Goal: Task Accomplishment & Management: Manage account settings

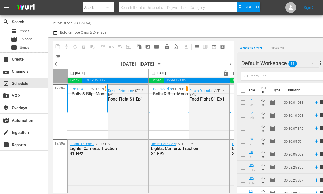
scroll to position [4, 0]
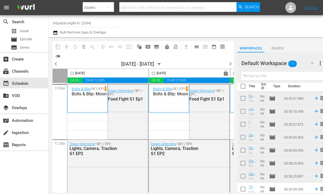
click at [231, 62] on span "chevron_right" at bounding box center [230, 63] width 7 height 7
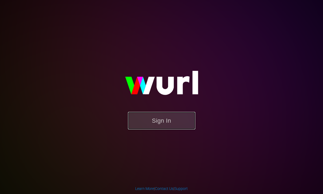
click at [161, 119] on button "Sign In" at bounding box center [161, 121] width 67 height 18
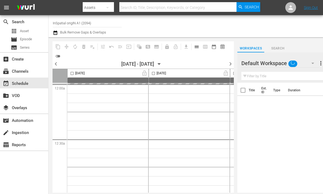
type input "InSpatial origIN A1 (2094)"
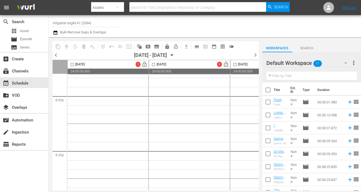
scroll to position [2529, 0]
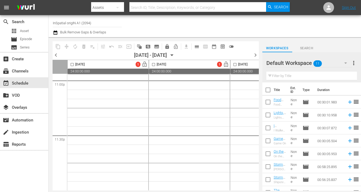
click at [56, 53] on span "chevron_left" at bounding box center [56, 55] width 7 height 7
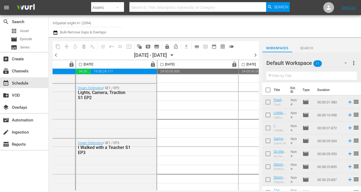
scroll to position [1436, 236]
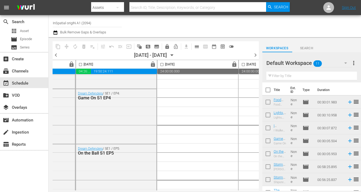
click at [81, 65] on input "checkbox" at bounding box center [80, 66] width 6 height 6
checkbox input "true"
click at [59, 46] on span "content_copy" at bounding box center [57, 46] width 5 height 5
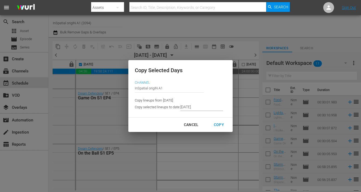
click at [190, 106] on input "[DATE]" at bounding box center [201, 107] width 43 height 8
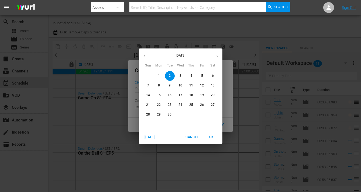
click at [146, 86] on span "7" at bounding box center [149, 85] width 10 height 5
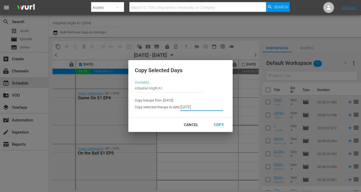
click at [217, 124] on div "Copy" at bounding box center [219, 125] width 19 height 7
type input "[DATE]"
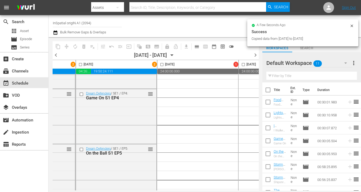
checkbox input "false"
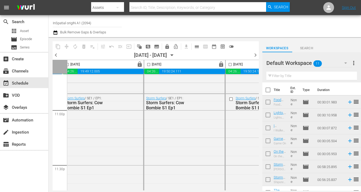
scroll to position [2529, 168]
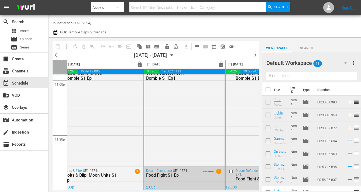
click at [184, 181] on div "Dream Defenders / SE1 / EP1: Food Fight S1 Ep1 AUTO-LOOPED 1" at bounding box center [184, 193] width 80 height 53
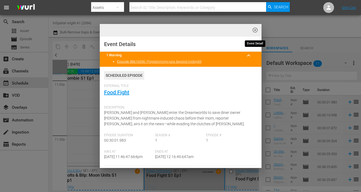
click at [255, 29] on span "highlight_off_icon" at bounding box center [255, 30] width 6 height 6
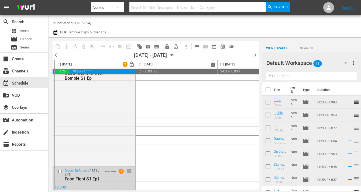
scroll to position [2529, 339]
click at [59, 64] on input "checkbox" at bounding box center [59, 66] width 6 height 6
checkbox input "true"
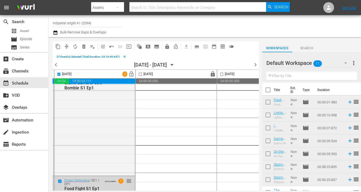
click at [141, 74] on input "checkbox" at bounding box center [140, 75] width 6 height 6
click at [141, 73] on input "checkbox" at bounding box center [140, 75] width 6 height 6
checkbox input "false"
click at [60, 45] on span "content_copy" at bounding box center [57, 46] width 5 height 5
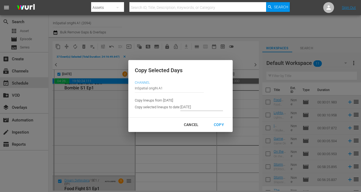
click at [189, 107] on input "[DATE]" at bounding box center [201, 107] width 43 height 8
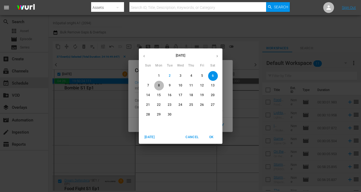
click at [160, 86] on span "8" at bounding box center [159, 85] width 10 height 5
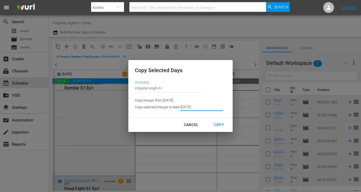
click at [216, 125] on div "Copy" at bounding box center [219, 125] width 19 height 7
type input "[DATE]"
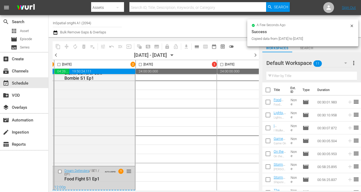
checkbox input "false"
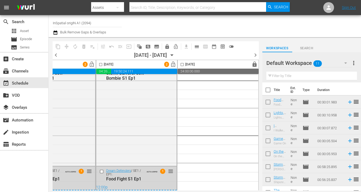
scroll to position [2529, 381]
click at [98, 65] on input "checkbox" at bounding box center [101, 66] width 6 height 6
checkbox input "true"
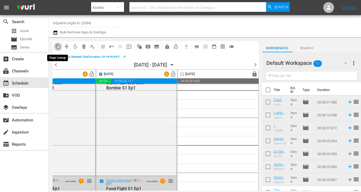
click at [57, 46] on span "content_copy" at bounding box center [57, 46] width 5 height 5
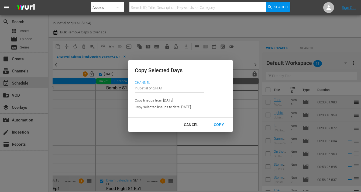
click at [218, 124] on div "Copy" at bounding box center [219, 125] width 19 height 7
type input "[DATE]"
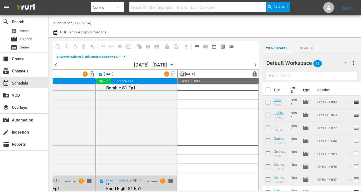
click at [179, 74] on input "checkbox" at bounding box center [182, 75] width 6 height 6
click at [180, 74] on input "checkbox" at bounding box center [182, 75] width 6 height 6
checkbox input "false"
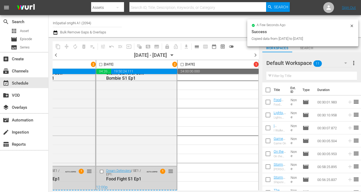
click at [98, 64] on input "checkbox" at bounding box center [101, 66] width 6 height 6
checkbox input "true"
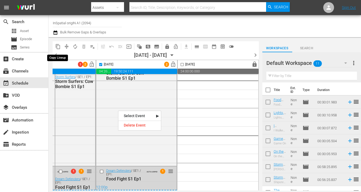
click at [57, 47] on span "content_copy" at bounding box center [57, 46] width 5 height 5
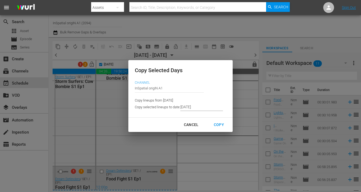
click at [190, 107] on input "[DATE]" at bounding box center [201, 107] width 43 height 8
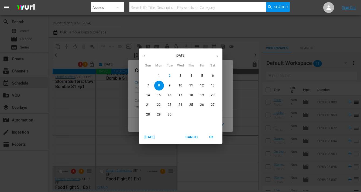
click at [171, 84] on span "9" at bounding box center [170, 85] width 10 height 5
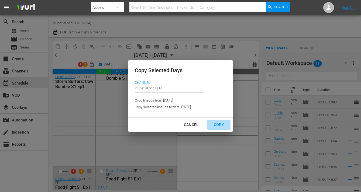
click at [215, 122] on div "Copy" at bounding box center [219, 125] width 19 height 7
type input "[DATE]"
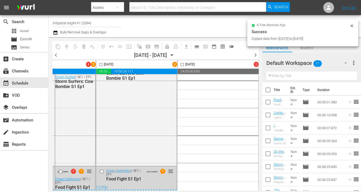
checkbox input "false"
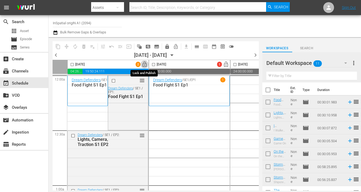
click at [145, 66] on span "lock_open" at bounding box center [145, 65] width 6 height 6
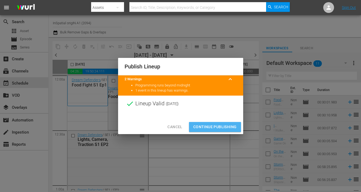
click at [215, 128] on span "Continue Publishing" at bounding box center [214, 127] width 43 height 7
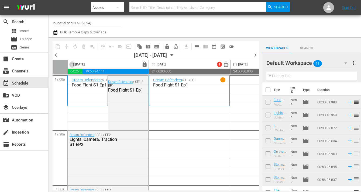
click at [72, 64] on input "checkbox" at bounding box center [72, 66] width 6 height 6
checkbox input "true"
click at [58, 47] on span "content_copy" at bounding box center [57, 46] width 5 height 5
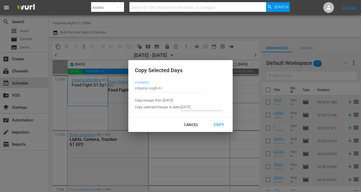
click at [194, 127] on div "Cancel" at bounding box center [191, 125] width 23 height 7
type input "9/10/2025"
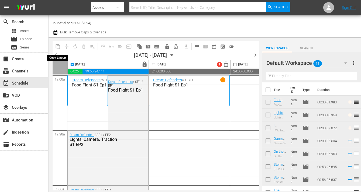
click at [59, 46] on span "content_copy" at bounding box center [57, 46] width 5 height 5
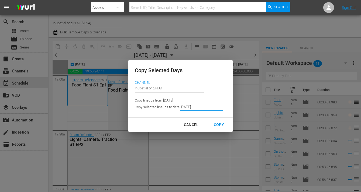
click at [190, 107] on input "9/10/2025" at bounding box center [201, 107] width 43 height 8
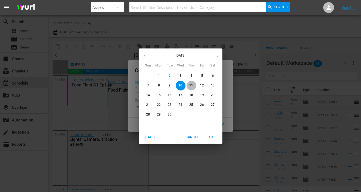
click at [190, 85] on p "11" at bounding box center [191, 85] width 4 height 5
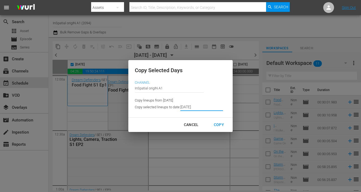
click at [218, 123] on div "Copy" at bounding box center [219, 125] width 19 height 7
type input "9/10/2025"
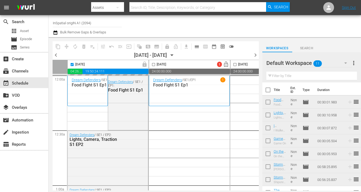
checkbox input "false"
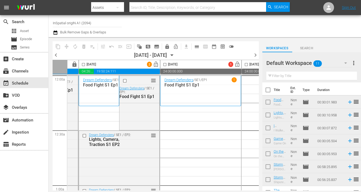
scroll to position [0, 69]
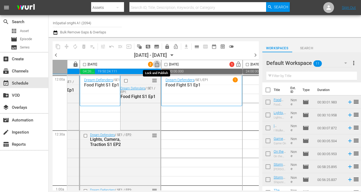
click at [158, 64] on span "lock_open" at bounding box center [157, 65] width 6 height 6
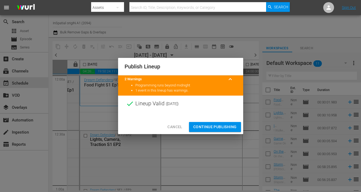
click at [221, 128] on span "Continue Publishing" at bounding box center [214, 127] width 43 height 7
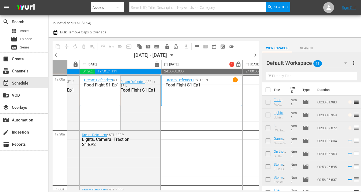
click at [85, 65] on input "checkbox" at bounding box center [84, 66] width 6 height 6
checkbox input "true"
click at [58, 47] on span "content_copy" at bounding box center [57, 46] width 5 height 5
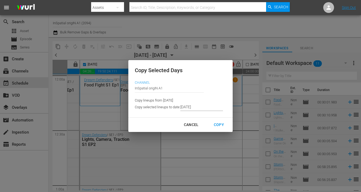
click at [189, 106] on input "9/10/2025" at bounding box center [201, 107] width 43 height 8
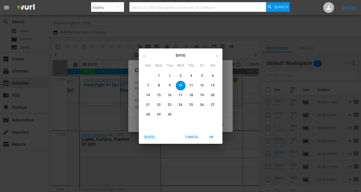
click at [203, 86] on p "12" at bounding box center [202, 85] width 4 height 5
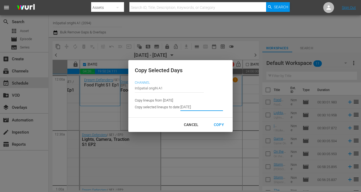
click at [217, 124] on div "Copy" at bounding box center [219, 125] width 19 height 7
type input "9/11/2025"
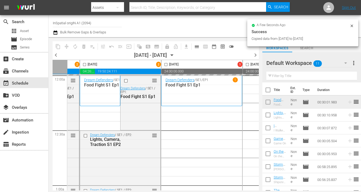
checkbox input "false"
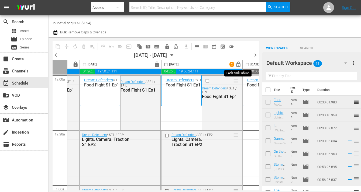
click at [239, 65] on span "lock_open" at bounding box center [239, 65] width 6 height 6
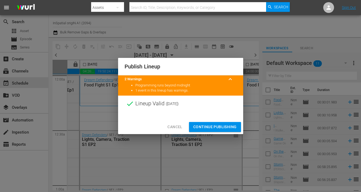
click at [218, 128] on span "Continue Publishing" at bounding box center [214, 127] width 43 height 7
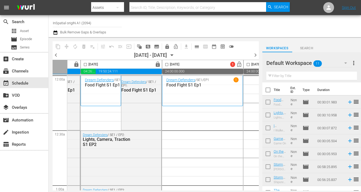
scroll to position [0, 146]
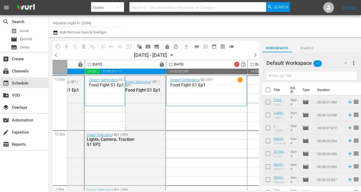
click at [90, 64] on input "checkbox" at bounding box center [89, 66] width 6 height 6
checkbox input "true"
click at [51, 45] on div "content_copy compress autorenew_outlined delete_forever_outlined playlist_remov…" at bounding box center [152, 114] width 206 height 154
click at [60, 44] on span "content_copy" at bounding box center [57, 46] width 5 height 5
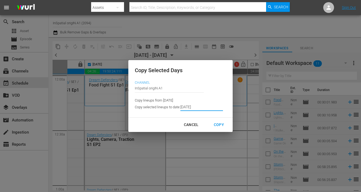
click at [190, 107] on input "9/11/2025" at bounding box center [201, 107] width 43 height 8
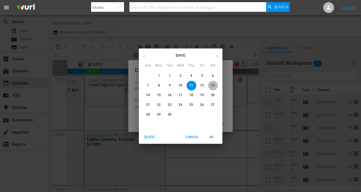
click at [213, 86] on p "13" at bounding box center [213, 85] width 4 height 5
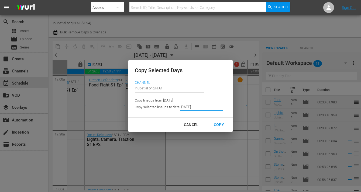
click at [217, 125] on div "Copy" at bounding box center [219, 125] width 19 height 7
type input "9/12/2025"
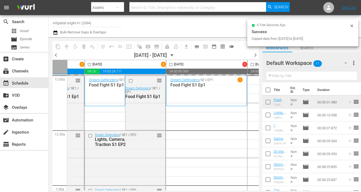
checkbox input "false"
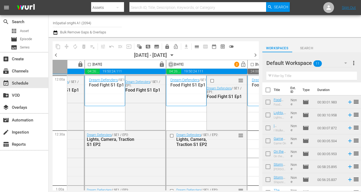
click at [171, 65] on input "checkbox" at bounding box center [171, 66] width 6 height 6
checkbox input "true"
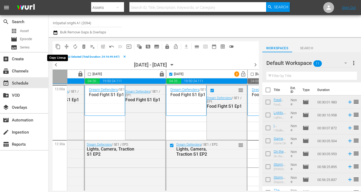
click at [57, 46] on span "content_copy" at bounding box center [57, 46] width 5 height 5
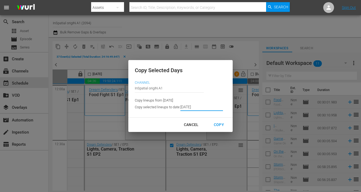
click at [189, 107] on input "9/12/2025" at bounding box center [201, 107] width 43 height 8
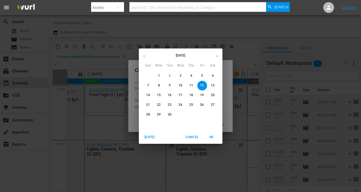
click at [149, 96] on p "14" at bounding box center [148, 95] width 4 height 5
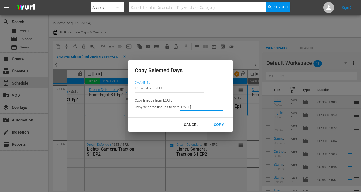
click at [215, 125] on div "Copy" at bounding box center [219, 125] width 19 height 7
type input "9/13/2025"
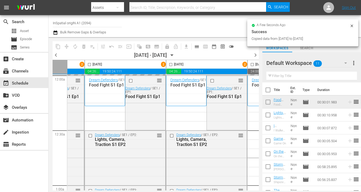
checkbox input "false"
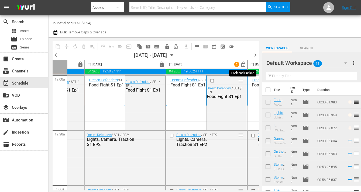
click at [243, 65] on span "lock_open" at bounding box center [243, 65] width 6 height 6
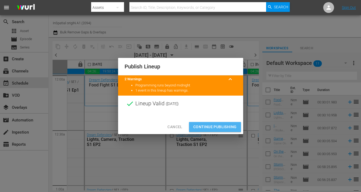
click at [217, 130] on span "Continue Publishing" at bounding box center [214, 127] width 43 height 7
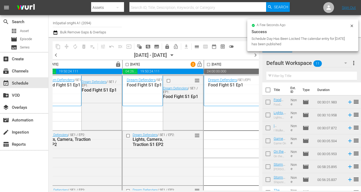
scroll to position [0, 274]
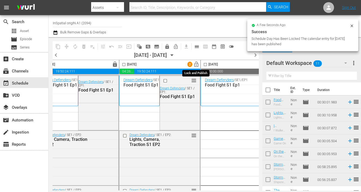
click at [197, 66] on span "lock_open" at bounding box center [196, 65] width 6 height 6
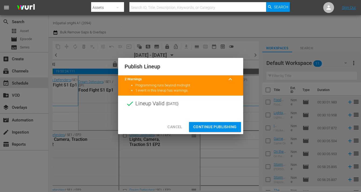
click at [220, 127] on span "Continue Publishing" at bounding box center [214, 127] width 43 height 7
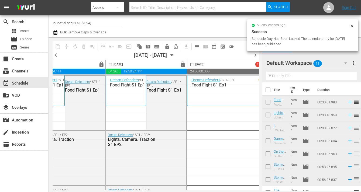
scroll to position [0, 325]
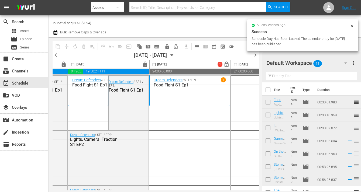
click at [74, 64] on input "checkbox" at bounding box center [73, 66] width 6 height 6
checkbox input "true"
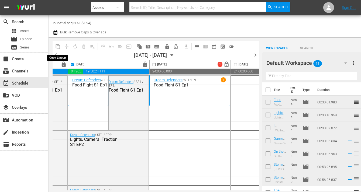
click at [58, 46] on span "content_copy" at bounding box center [57, 46] width 5 height 5
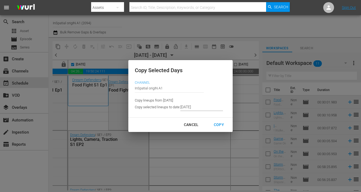
click at [186, 125] on div "Cancel" at bounding box center [191, 125] width 23 height 7
type input "9/14/2025"
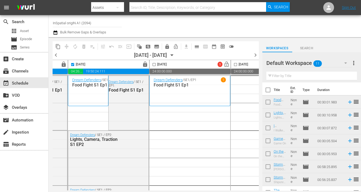
click at [57, 47] on span "content_copy" at bounding box center [57, 46] width 5 height 5
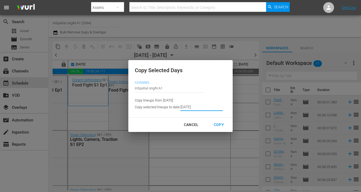
click at [190, 107] on input "9/14/2025" at bounding box center [201, 107] width 43 height 8
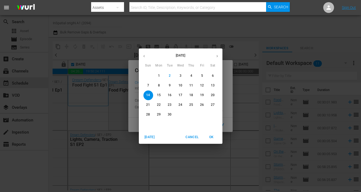
click at [157, 95] on p "15" at bounding box center [159, 95] width 4 height 5
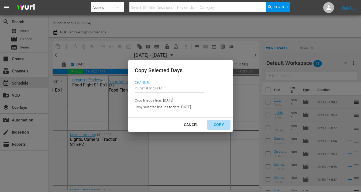
click at [216, 124] on div "Copy" at bounding box center [219, 125] width 19 height 7
type input "9/14/2025"
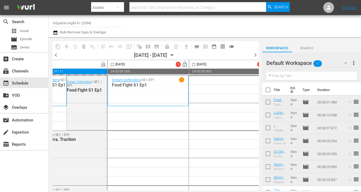
scroll to position [0, 381]
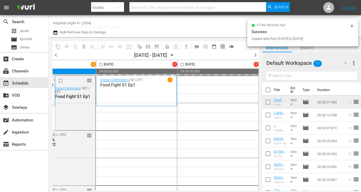
checkbox input "false"
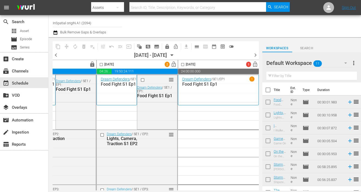
scroll to position [1, 381]
click at [99, 65] on input "checkbox" at bounding box center [101, 66] width 6 height 6
checkbox input "true"
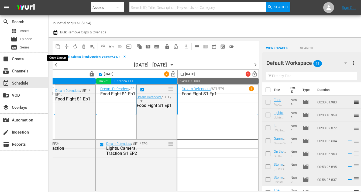
click at [57, 47] on span "content_copy" at bounding box center [57, 46] width 5 height 5
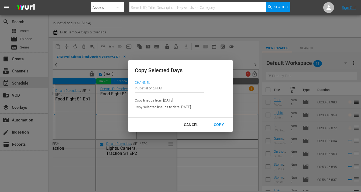
click at [190, 106] on input "9/14/2025" at bounding box center [201, 107] width 43 height 8
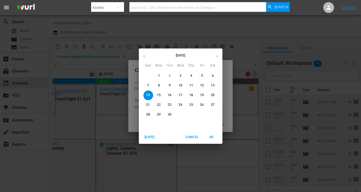
click at [171, 95] on p "16" at bounding box center [170, 95] width 4 height 5
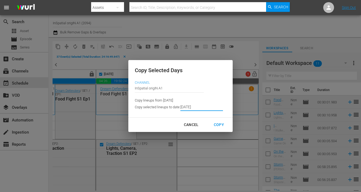
click at [215, 126] on div "Copy" at bounding box center [219, 125] width 19 height 7
type input "9/15/2025"
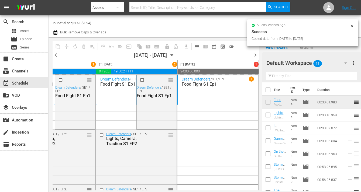
checkbox input "false"
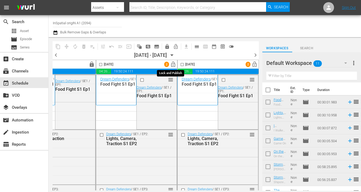
click at [171, 66] on span "lock_open" at bounding box center [173, 65] width 6 height 6
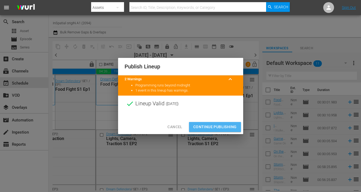
click at [212, 131] on button "Continue Publishing" at bounding box center [215, 127] width 52 height 10
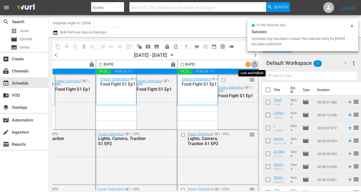
click at [252, 65] on span "lock_open" at bounding box center [255, 65] width 6 height 6
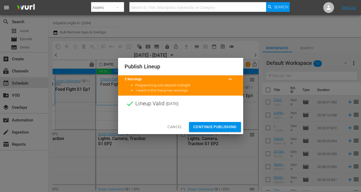
click at [224, 128] on span "Continue Publishing" at bounding box center [214, 127] width 43 height 7
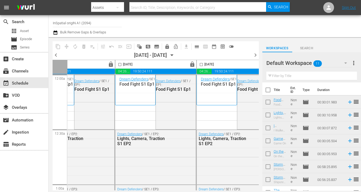
scroll to position [1, 0]
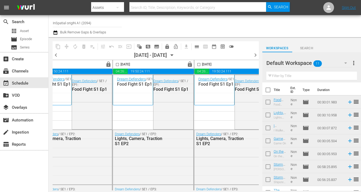
scroll to position [1, 381]
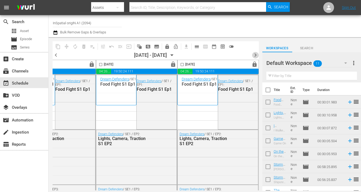
click at [255, 54] on span "chevron_right" at bounding box center [255, 55] width 7 height 7
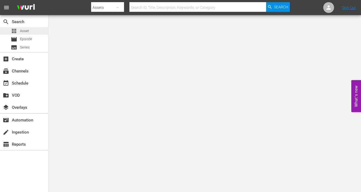
click at [26, 32] on span "Asset" at bounding box center [24, 30] width 9 height 5
